Goal: Check status: Check status

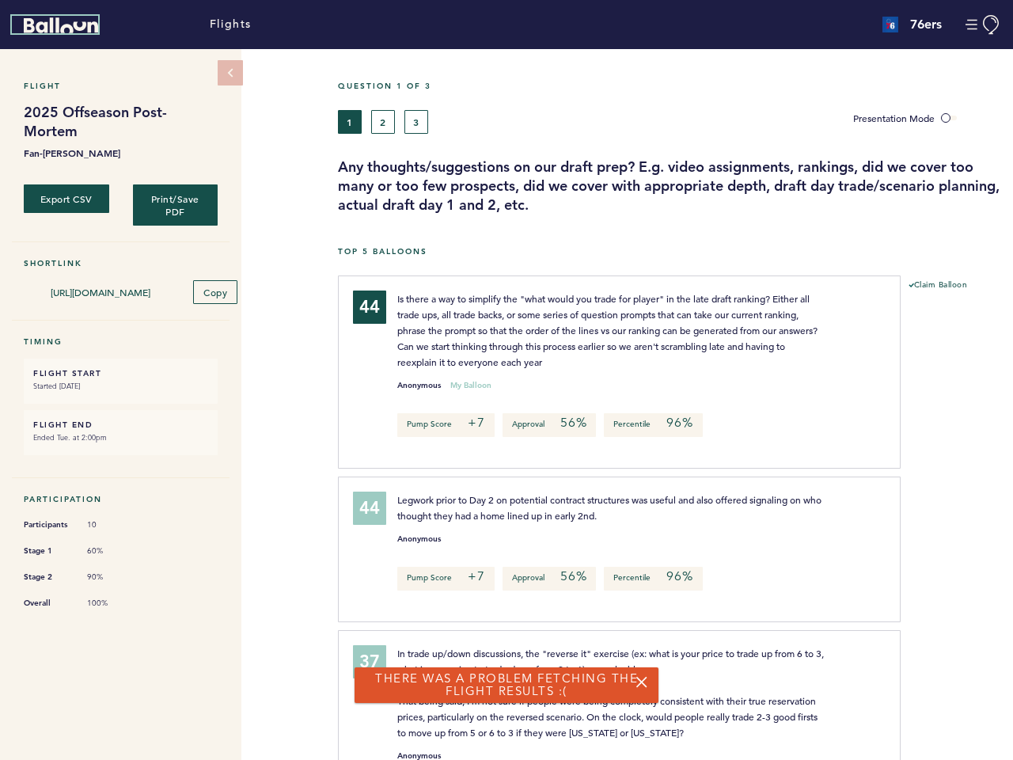
click at [61, 25] on icon "Balloon" at bounding box center [61, 25] width 74 height 16
click at [983, 25] on button "Manage Account" at bounding box center [984, 25] width 36 height 20
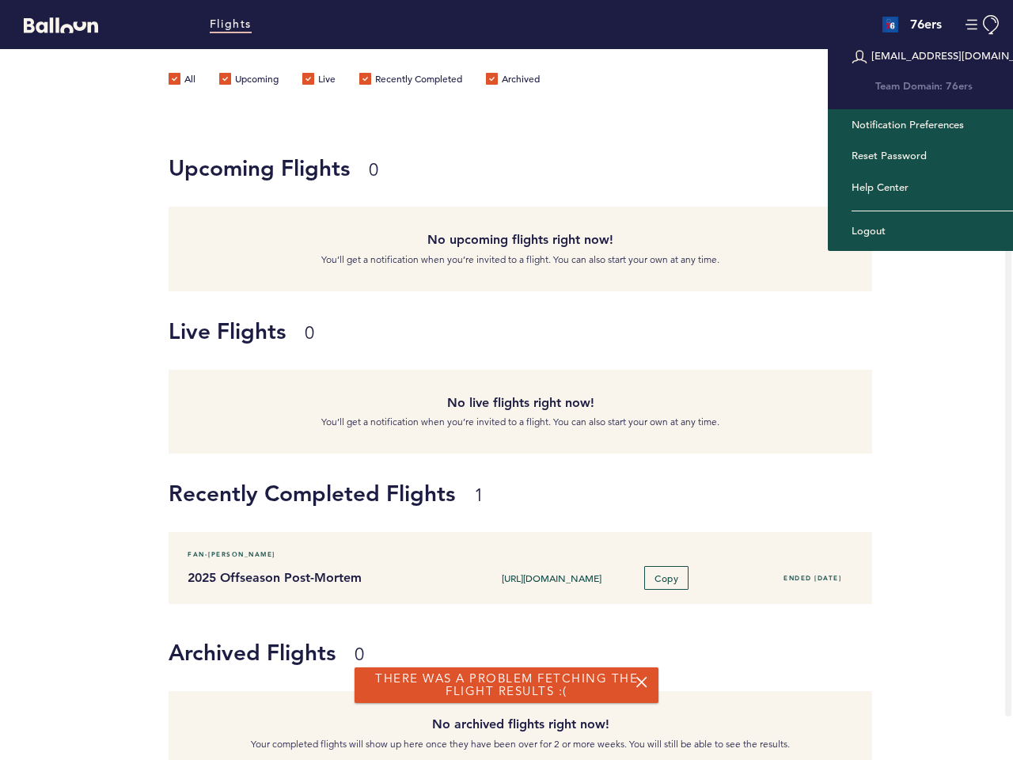
click at [230, 73] on label "Upcoming" at bounding box center [248, 81] width 59 height 16
click at [0, 0] on input "Upcoming" at bounding box center [0, 0] width 0 height 0
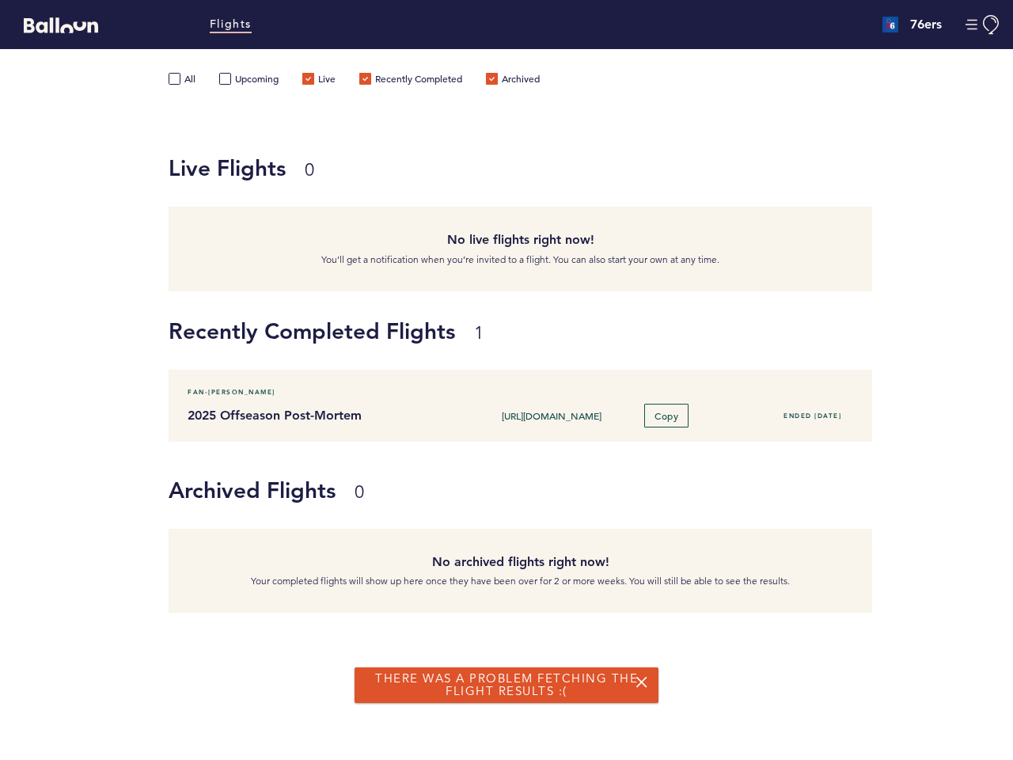
click at [230, 73] on label "Upcoming" at bounding box center [248, 81] width 59 height 16
click at [0, 0] on input "Upcoming" at bounding box center [0, 0] width 0 height 0
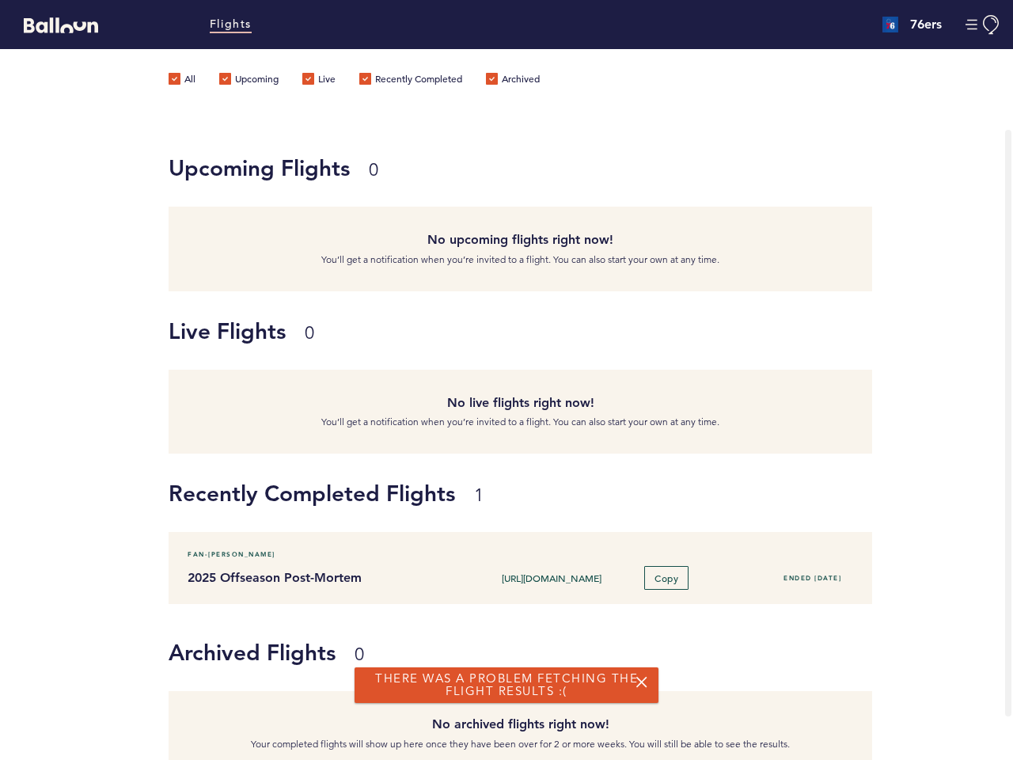
click at [67, 197] on div "Upcoming Flights 0 No upcoming flights right now! You’ll get a notification whe…" at bounding box center [506, 209] width 1013 height 163
click at [176, 203] on div "Upcoming Flights 0" at bounding box center [521, 179] width 704 height 55
click at [215, 287] on div "No upcoming flights right now! You’ll get a notification when you’re invited to…" at bounding box center [521, 249] width 704 height 85
click at [350, 121] on div "All Upcoming Live Recently Completed Archived" at bounding box center [366, 88] width 395 height 79
click at [383, 121] on div "All Upcoming Live Recently Completed Archived" at bounding box center [366, 88] width 395 height 79
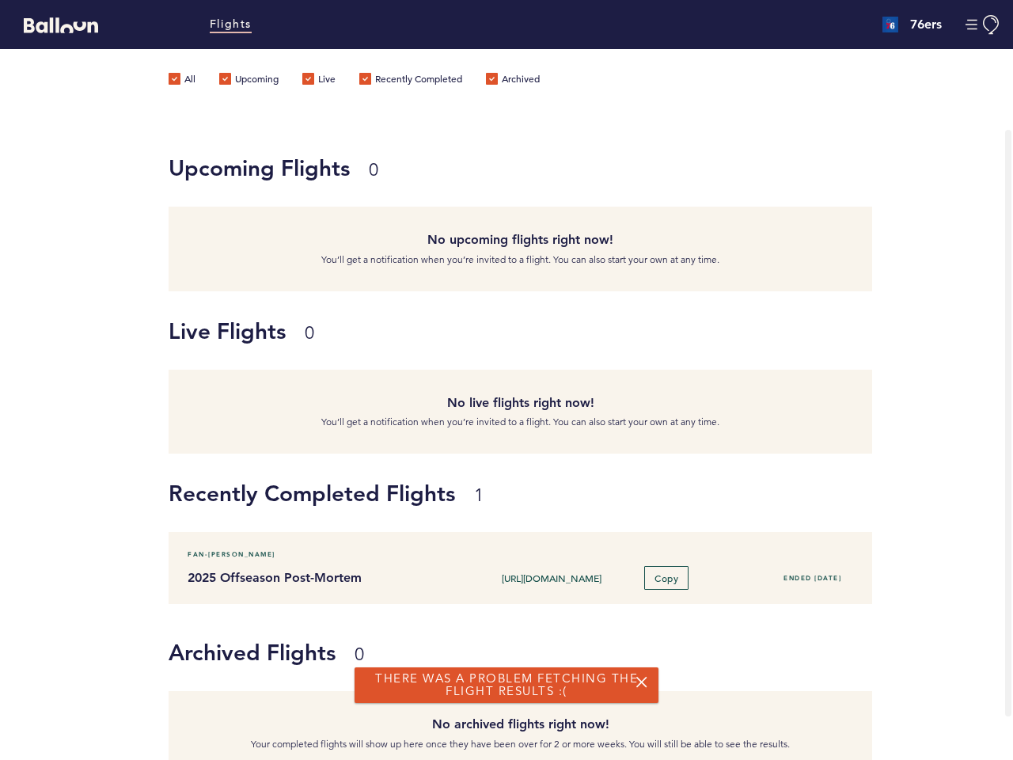
click at [416, 121] on div "All Upcoming Live Recently Completed Archived" at bounding box center [366, 88] width 395 height 79
